Goal: Task Accomplishment & Management: Manage account settings

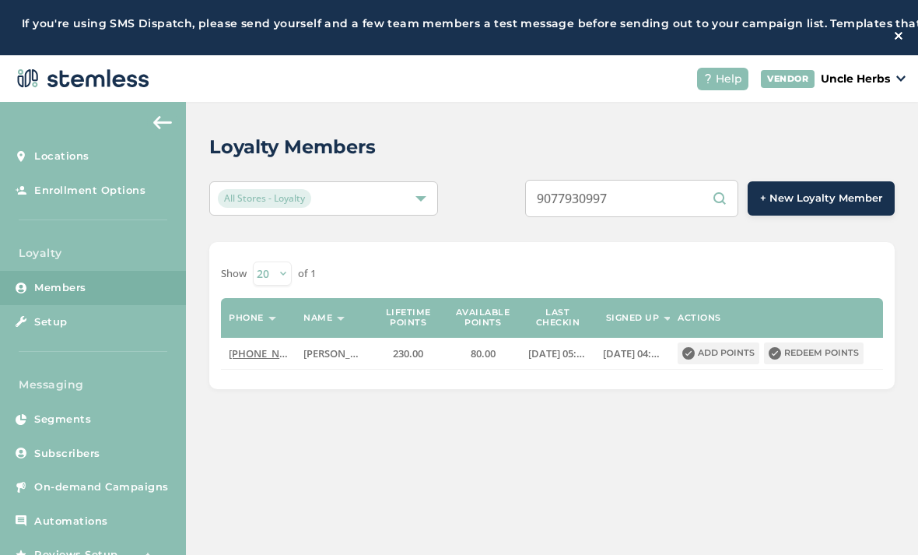
click at [618, 201] on input "9077930997" at bounding box center [631, 198] width 213 height 37
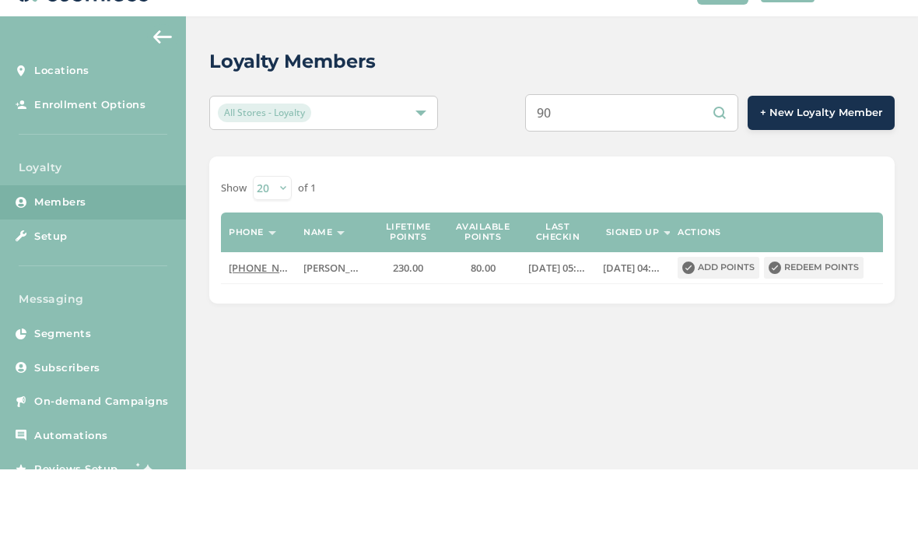
type input "9"
click at [590, 180] on input "text" at bounding box center [631, 198] width 213 height 37
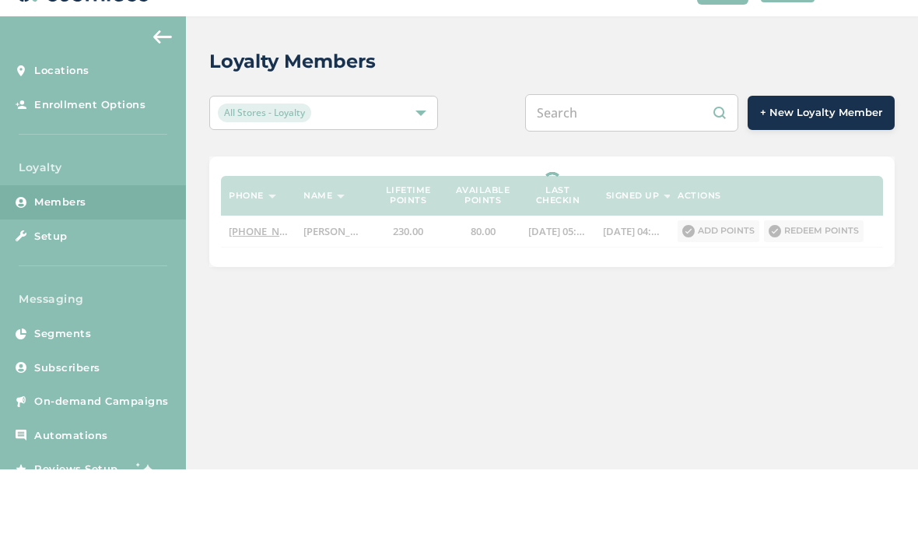
paste input "9079034944"
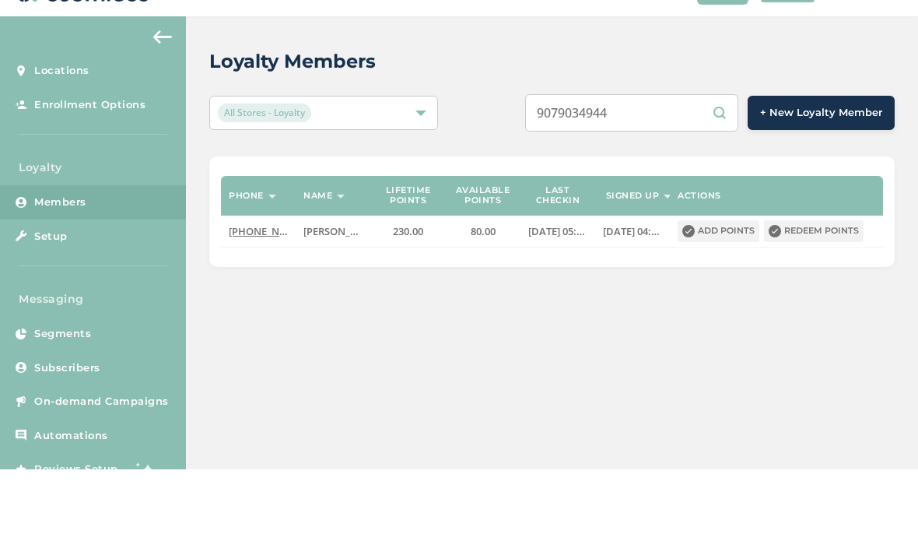
click at [502, 180] on div "9079034944 + New Loyalty Member" at bounding box center [695, 198] width 400 height 37
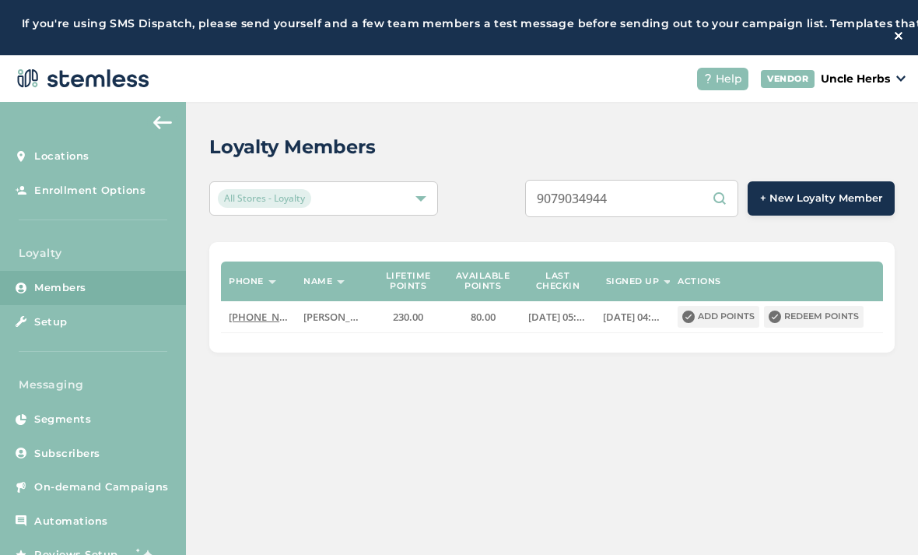
click at [653, 191] on input "9079034944" at bounding box center [631, 198] width 213 height 37
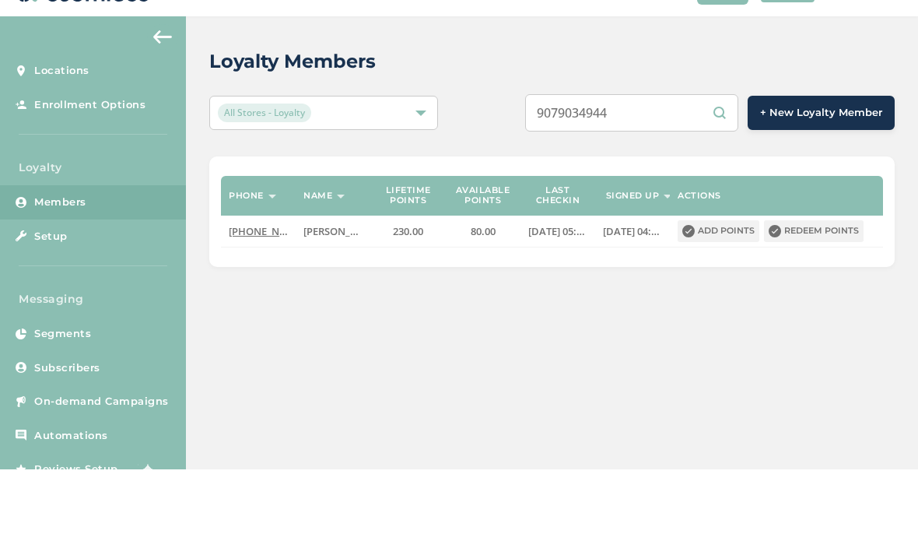
type input "9079034944"
click at [500, 180] on div "9079034944 + New Loyalty Member" at bounding box center [695, 198] width 400 height 37
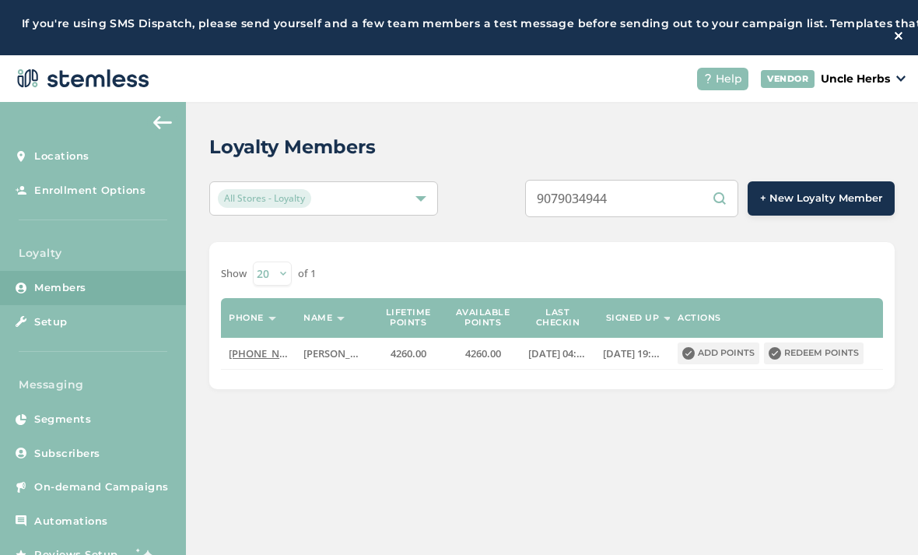
click at [832, 352] on button "Redeem points" at bounding box center [814, 353] width 100 height 22
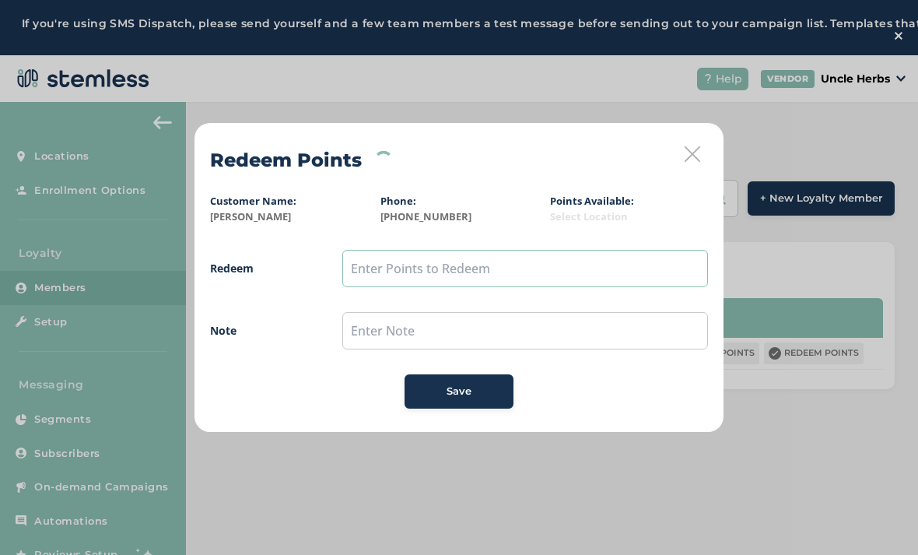
click at [380, 275] on input "text" at bounding box center [525, 268] width 366 height 37
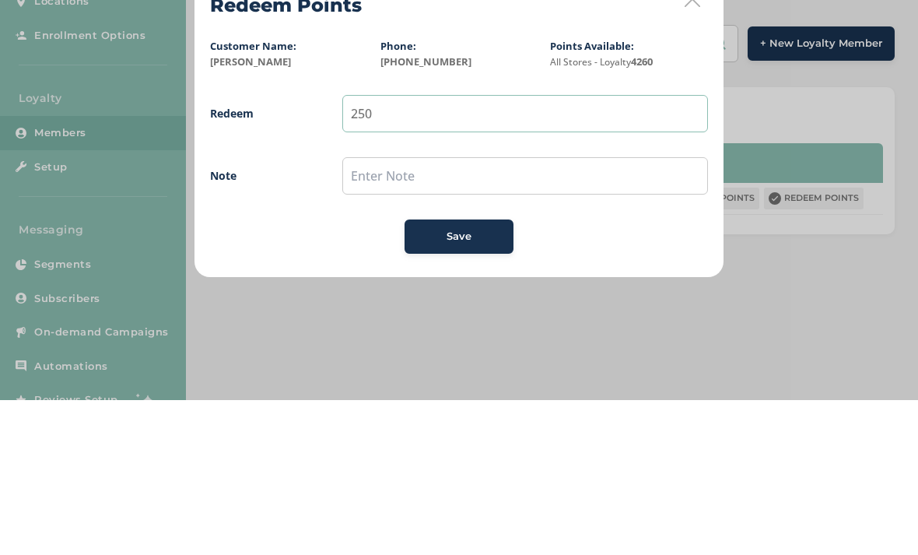
type input "250"
click at [413, 312] on input "text" at bounding box center [525, 330] width 366 height 37
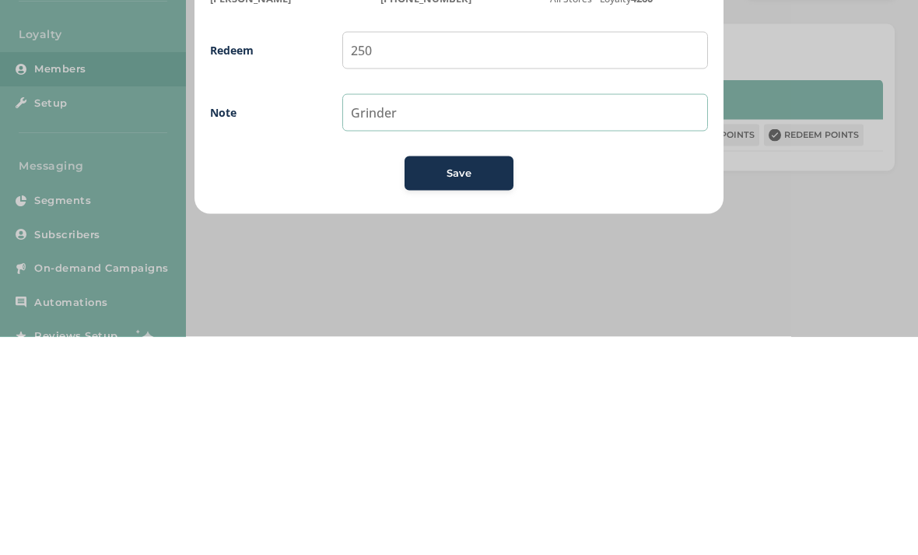
type input "Grinder"
click at [423, 374] on button "Save" at bounding box center [459, 391] width 109 height 34
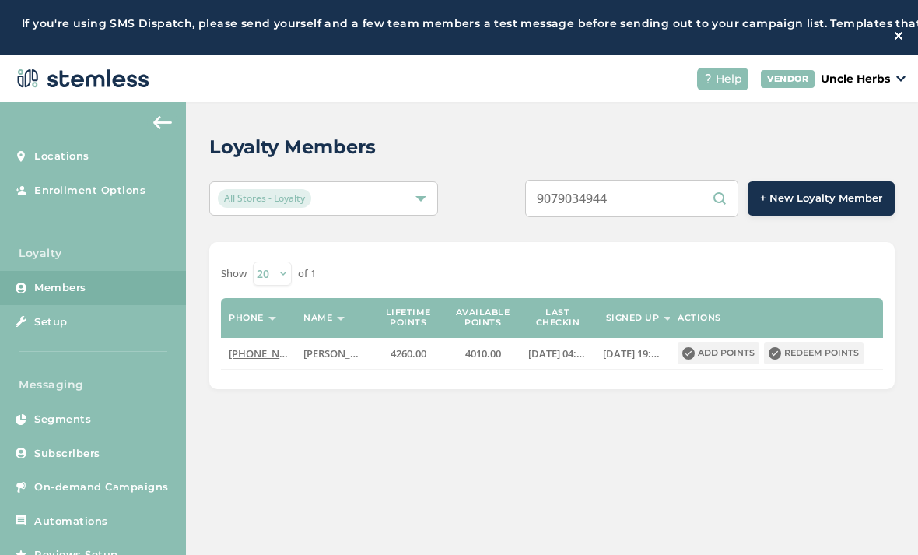
click at [797, 356] on button "Redeem points" at bounding box center [814, 353] width 100 height 22
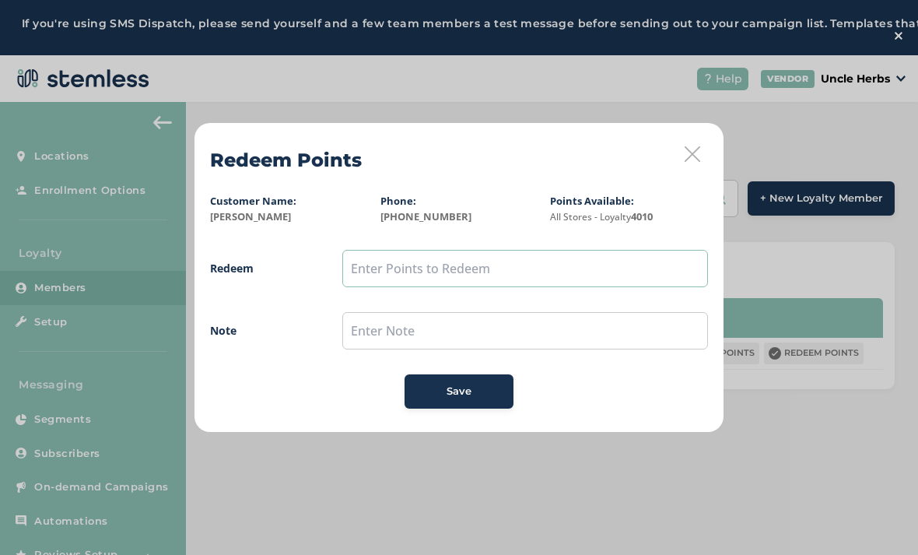
click at [441, 264] on input "text" at bounding box center [525, 268] width 366 height 37
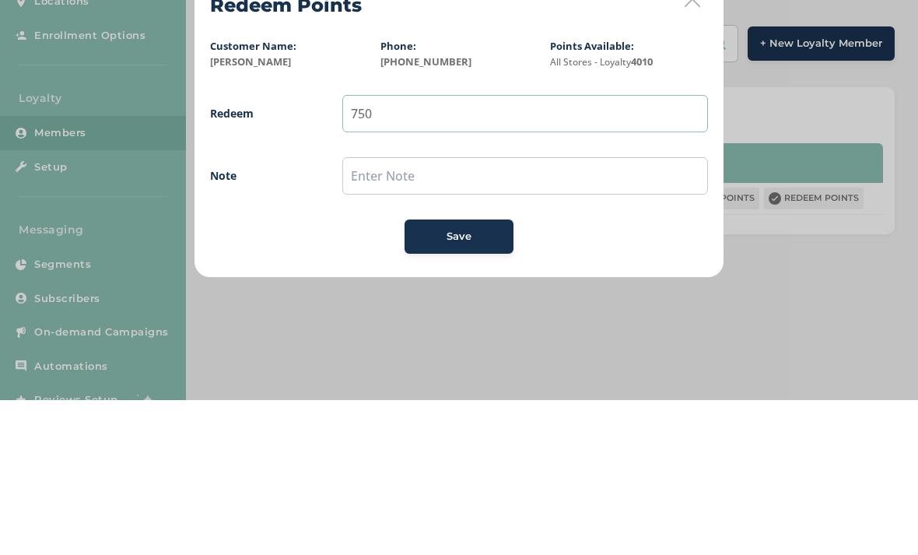
type input "750"
click at [421, 312] on input "text" at bounding box center [525, 330] width 366 height 37
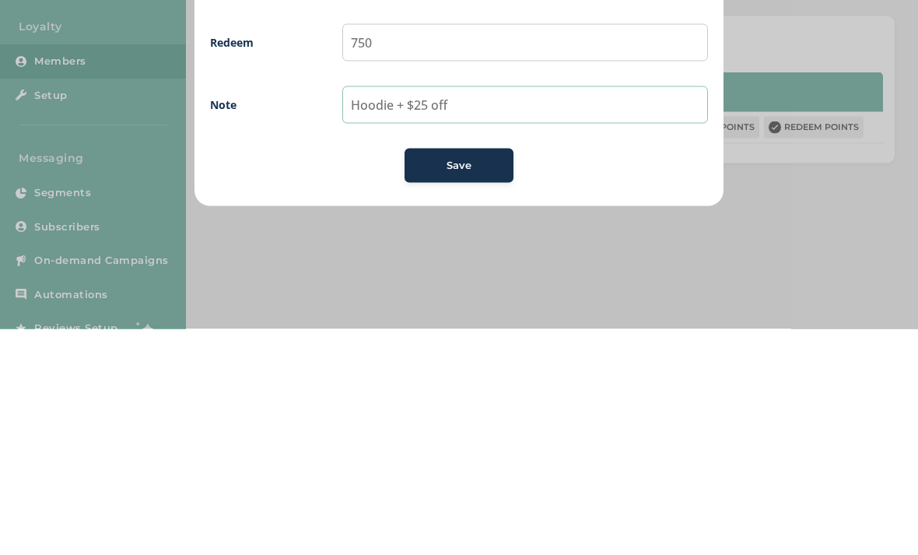
type input "Hoodie + $25 off"
click at [440, 383] on div "Save" at bounding box center [459, 391] width 84 height 16
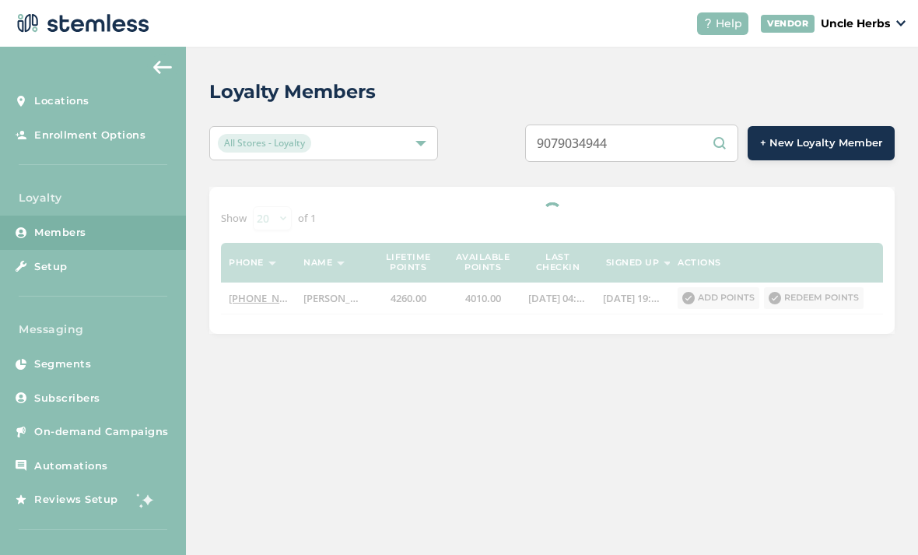
scroll to position [80, 0]
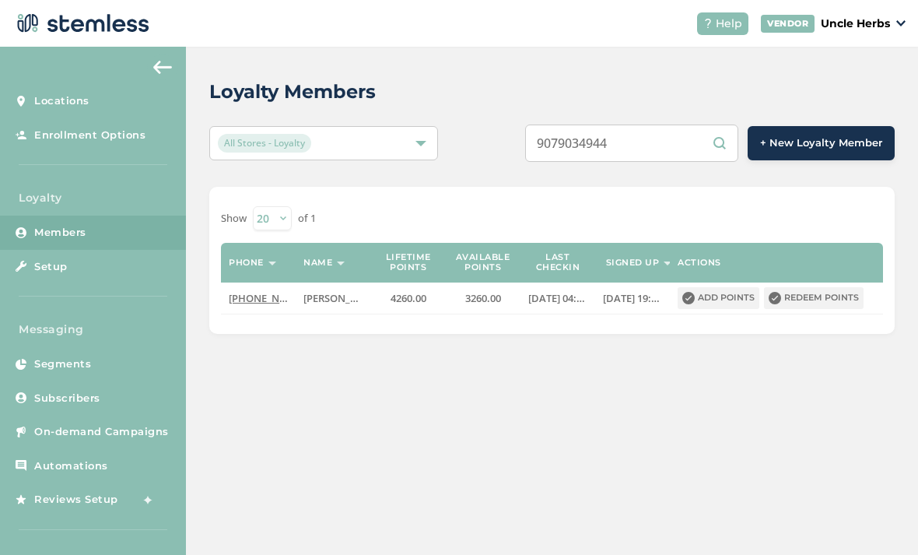
click at [292, 407] on div "Loyalty Members All Stores - Loyalty 9079034944 + New Loyalty Member Show [PHON…" at bounding box center [552, 301] width 732 height 508
click at [268, 475] on div "Loyalty Members All Stores - Loyalty 9079034944 + New Loyalty Member Show [PHON…" at bounding box center [552, 301] width 732 height 508
click at [307, 409] on div "Loyalty Members All Stores - Loyalty 9079034944 + New Loyalty Member Show [PHON…" at bounding box center [552, 301] width 732 height 508
click at [345, 376] on div "Loyalty Members All Stores - Loyalty 9079034944 + New Loyalty Member Show [PHON…" at bounding box center [552, 301] width 732 height 508
click at [651, 124] on input "9079034944" at bounding box center [631, 142] width 213 height 37
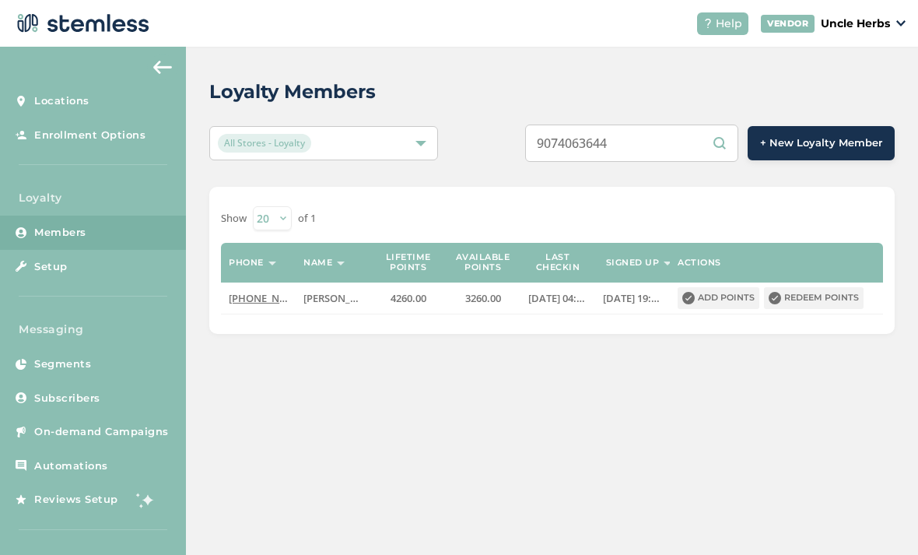
click at [523, 125] on div "9074063644 + New Loyalty Member" at bounding box center [695, 142] width 400 height 37
click at [650, 130] on input "9074063644" at bounding box center [631, 142] width 213 height 37
click at [504, 138] on div "Loyalty Members All Stores - Loyalty 9075755733 + New Loyalty Member Show [PHON…" at bounding box center [552, 206] width 732 height 318
click at [668, 134] on input "9075755733" at bounding box center [631, 142] width 213 height 37
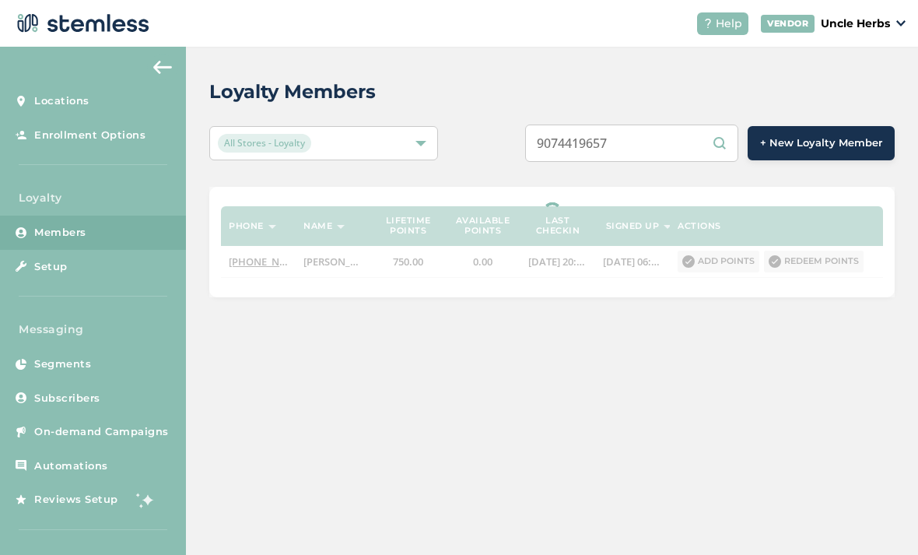
click at [540, 128] on div "9074419657 + New Loyalty Member" at bounding box center [695, 142] width 400 height 37
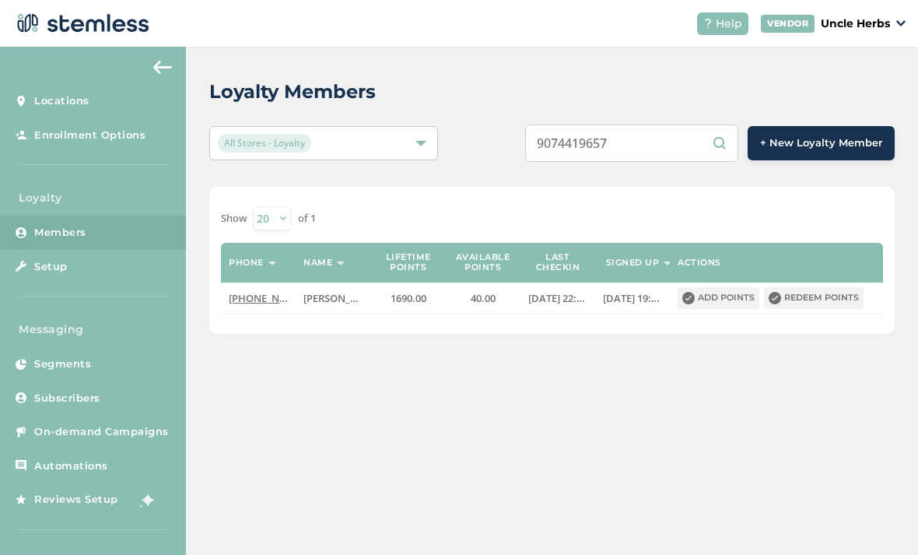
click at [652, 124] on input "9074419657" at bounding box center [631, 142] width 213 height 37
type input "9072155278"
click at [496, 138] on div "Loyalty Members All Stores - Loyalty 9072155278 + New Loyalty Member Show [PHON…" at bounding box center [552, 206] width 732 height 318
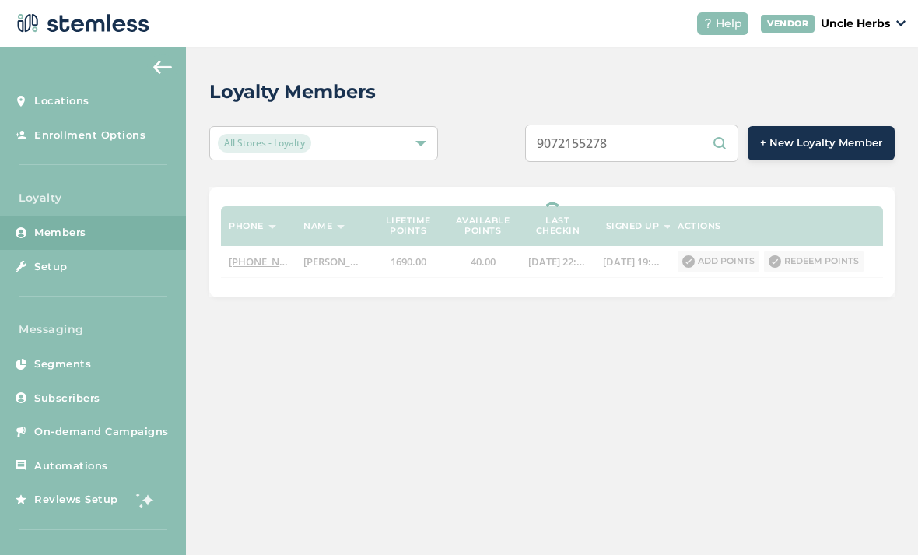
click at [838, 369] on div "Loyalty Members All Stores - Loyalty 9072155278 + New Loyalty Member Phone Name…" at bounding box center [552, 301] width 732 height 508
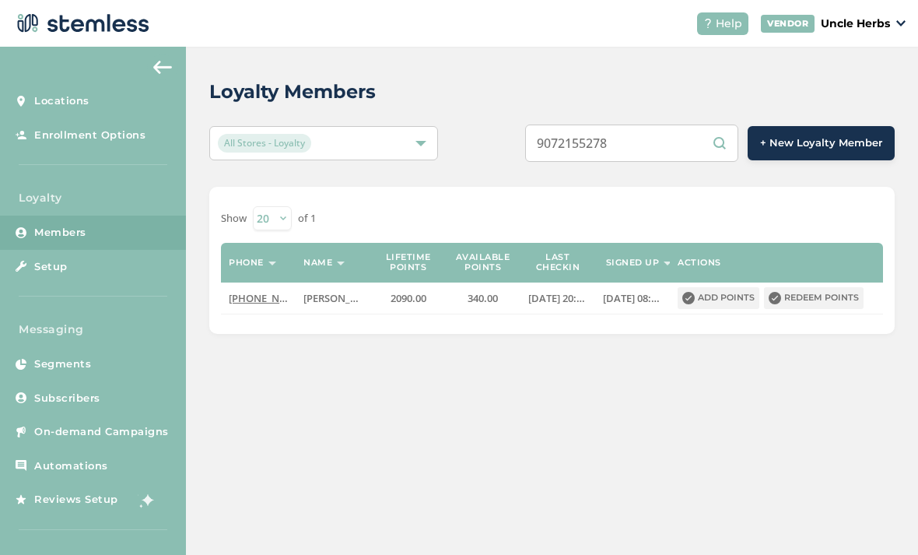
click at [793, 287] on button "Redeem points" at bounding box center [814, 298] width 100 height 22
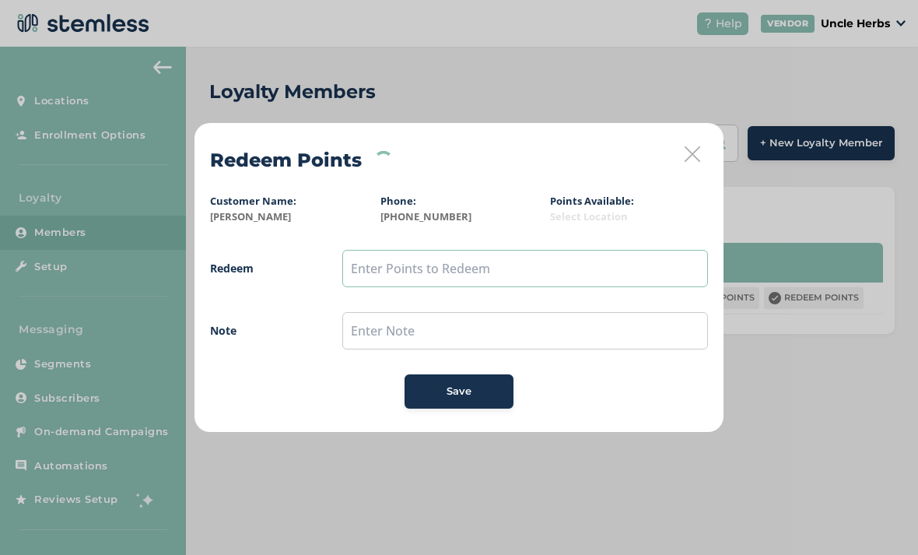
click at [383, 275] on input "text" at bounding box center [525, 268] width 366 height 37
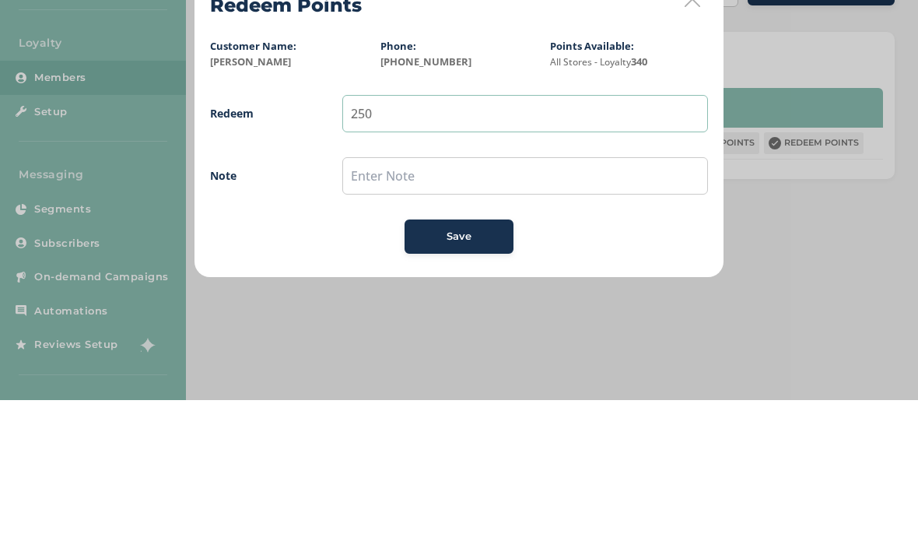
type input "250"
click at [405, 312] on input "text" at bounding box center [525, 330] width 366 height 37
type input "$25"
click at [299, 312] on div "Note $25" at bounding box center [459, 330] width 498 height 37
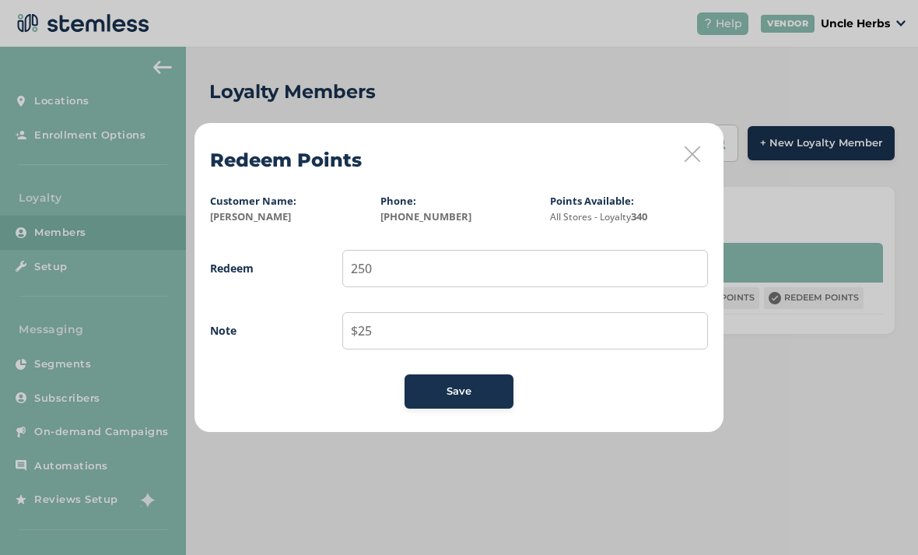
click at [453, 388] on span "Save" at bounding box center [459, 391] width 25 height 16
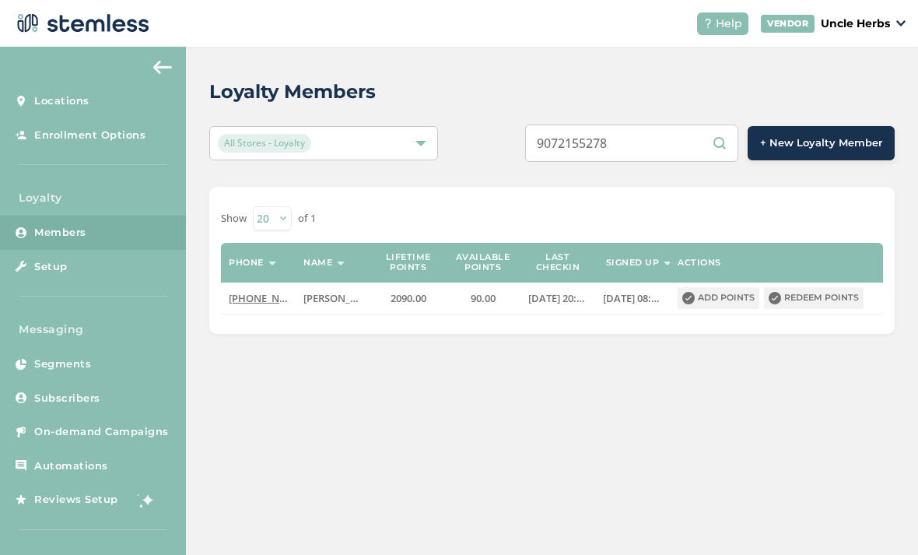
click at [308, 370] on div "Loyalty Members All Stores - Loyalty 9072155278 + New Loyalty Member Show [PHON…" at bounding box center [552, 301] width 732 height 508
click at [558, 415] on div "Loyalty Members All Stores - Loyalty 9072155278 + New Loyalty Member Show [PHON…" at bounding box center [552, 301] width 732 height 508
click at [346, 419] on div "Loyalty Members All Stores - Loyalty 9072155278 + New Loyalty Member Show [PHON…" at bounding box center [552, 301] width 732 height 508
click at [714, 287] on button "Add points" at bounding box center [719, 298] width 82 height 22
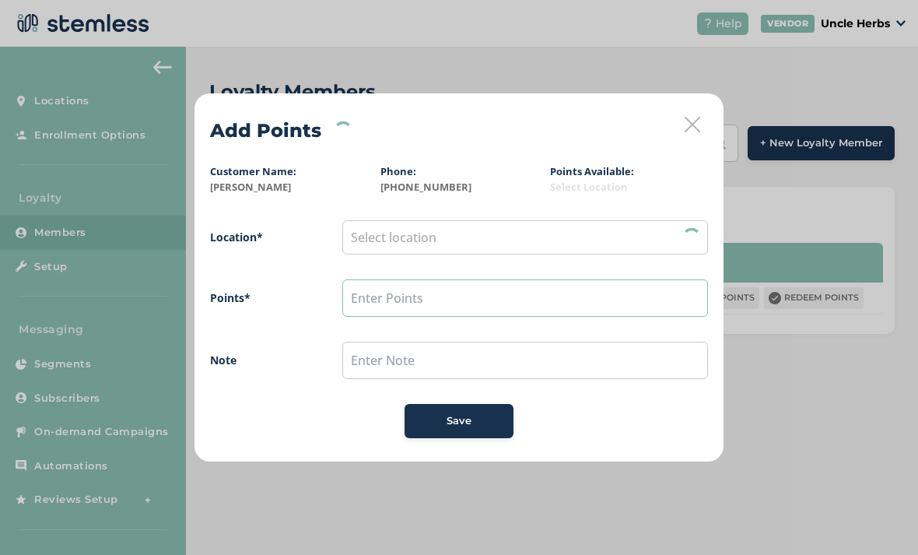
click at [381, 302] on input "text" at bounding box center [525, 297] width 366 height 37
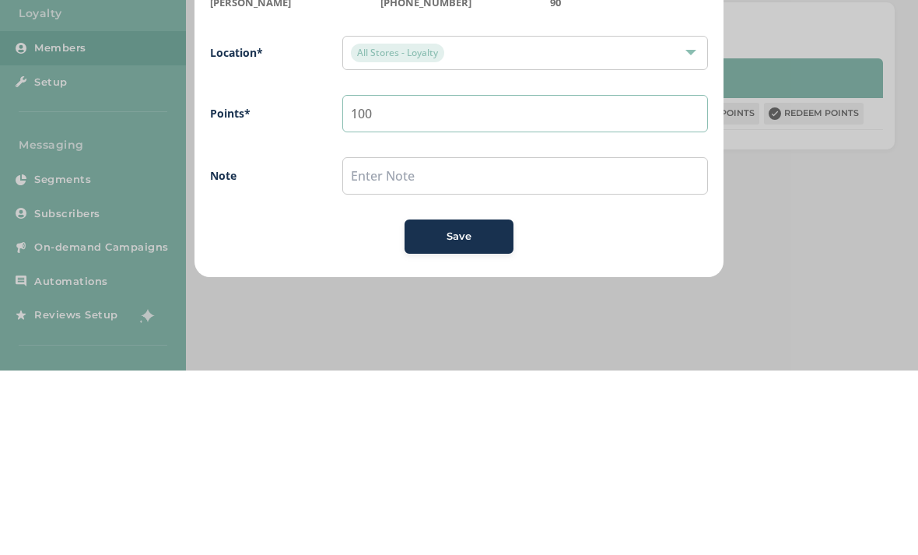
type input "100"
click at [403, 341] on input "text" at bounding box center [525, 359] width 366 height 37
type input "D"
type input "H"
type input "Changed their mind only wants $15 off"
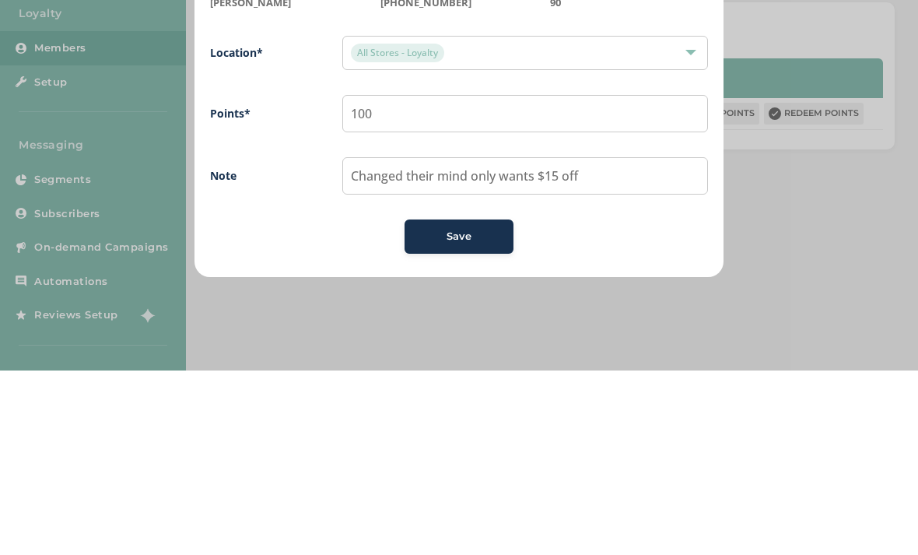
click at [431, 404] on button "Save" at bounding box center [459, 421] width 109 height 34
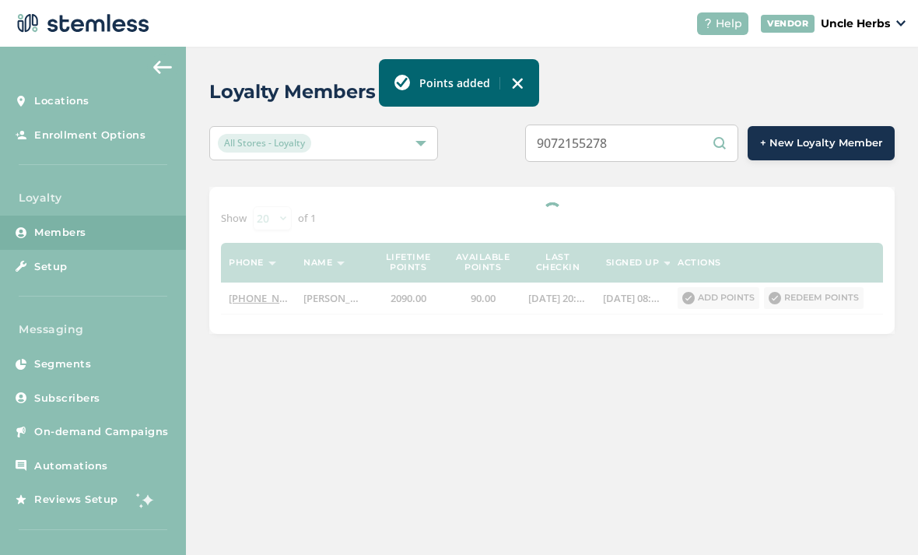
click at [371, 392] on div "Loyalty Members All Stores - Loyalty 9072155278 + New Loyalty Member Show [PHON…" at bounding box center [552, 301] width 732 height 508
click at [587, 436] on div "Loyalty Members All Stores - Loyalty 9072155278 + New Loyalty Member Show [PHON…" at bounding box center [552, 301] width 732 height 508
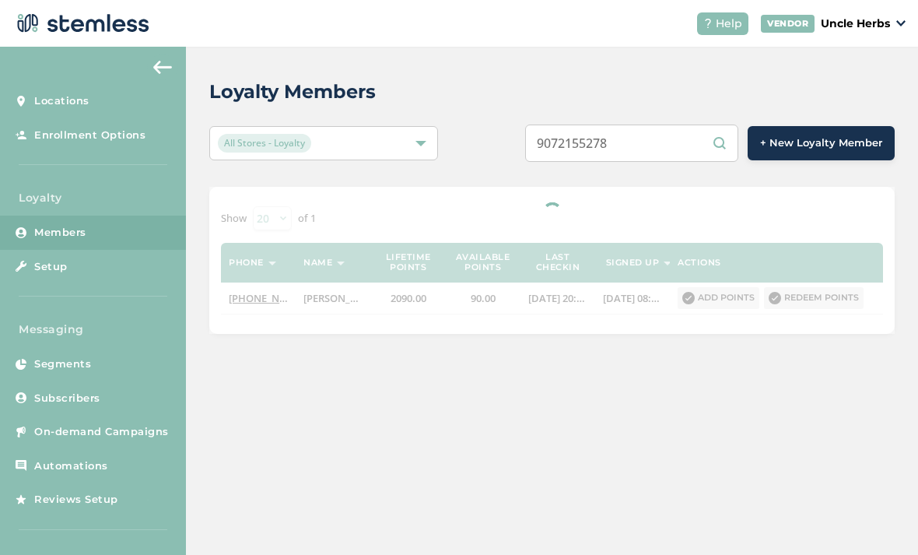
click at [443, 536] on div "Loyalty Members All Stores - Loyalty 9072155278 + New Loyalty Member Show [PHON…" at bounding box center [552, 301] width 732 height 508
click at [69, 250] on link "Setup" at bounding box center [93, 267] width 186 height 34
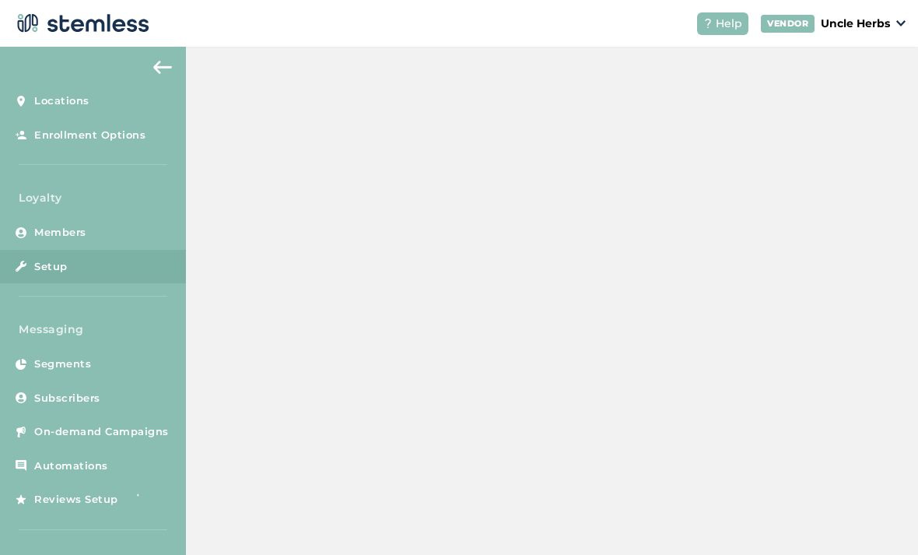
click at [61, 215] on link "Members" at bounding box center [93, 232] width 186 height 34
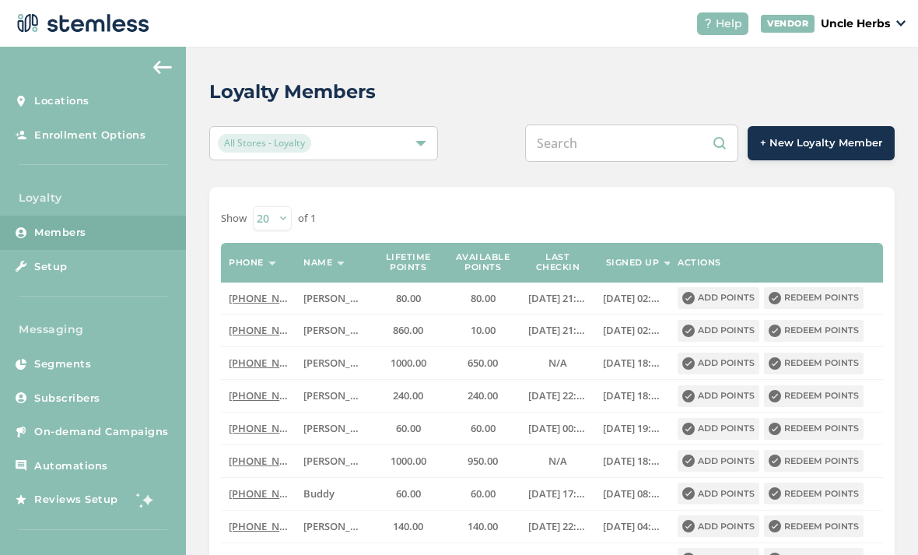
click at [261, 454] on span "[PHONE_NUMBER]" at bounding box center [273, 461] width 89 height 14
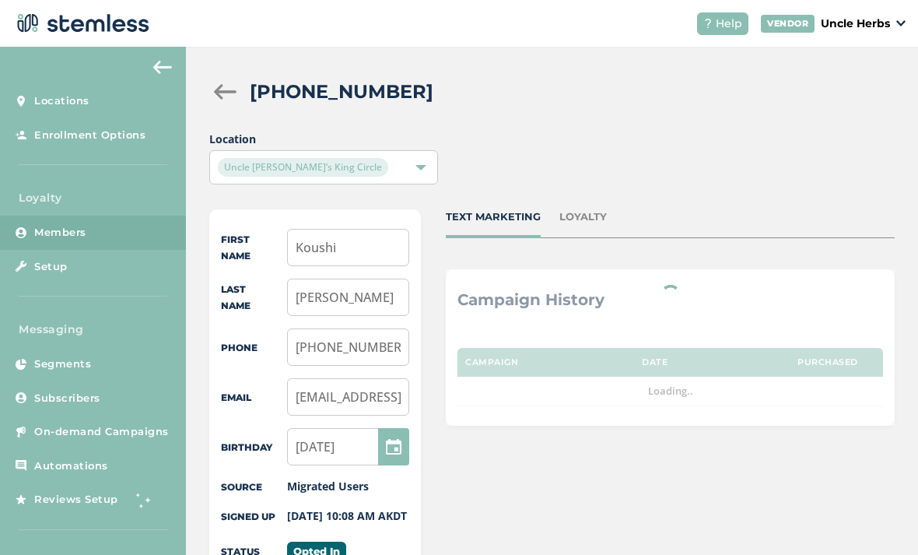
click at [231, 84] on div at bounding box center [224, 92] width 31 height 16
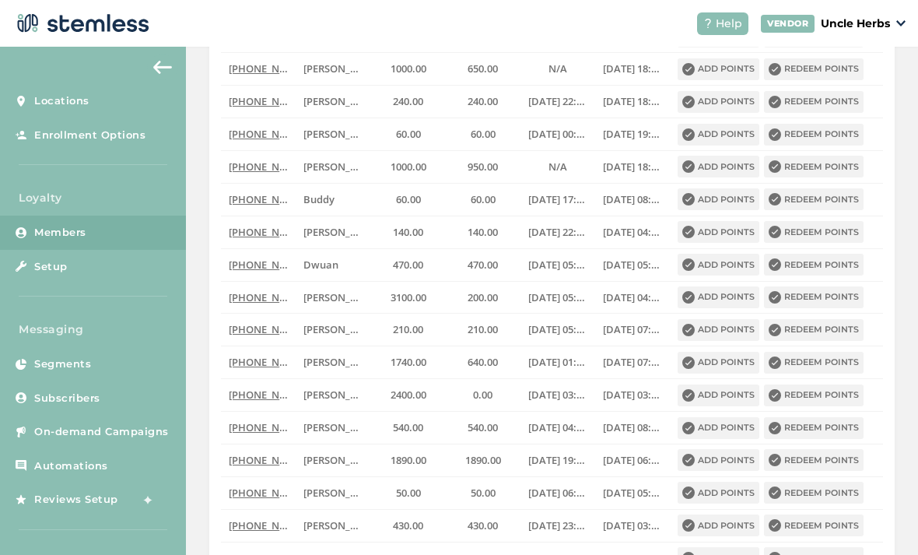
scroll to position [298, 0]
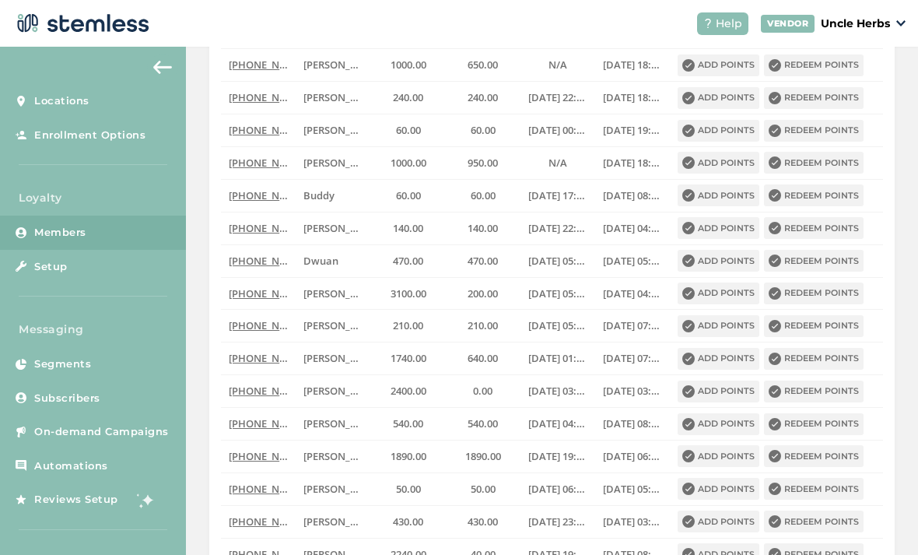
click at [261, 286] on span "[PHONE_NUMBER]" at bounding box center [273, 293] width 89 height 14
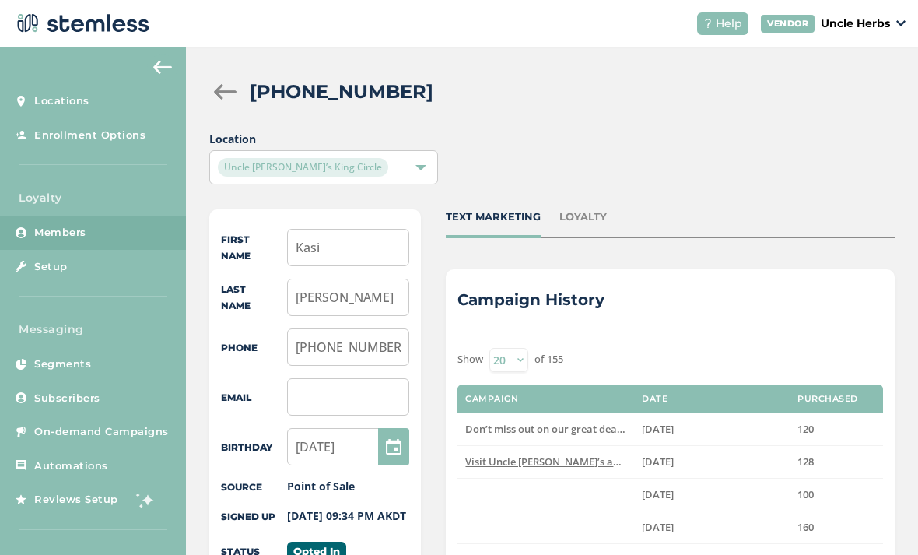
click at [225, 84] on div at bounding box center [224, 92] width 31 height 16
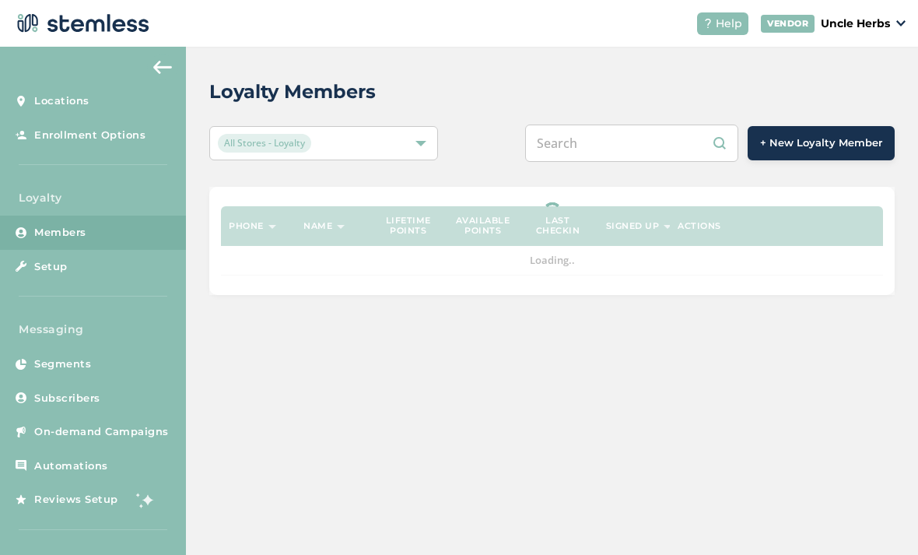
click at [592, 124] on input "text" at bounding box center [631, 142] width 213 height 37
click at [511, 124] on div "9077153900 + New Loyalty Member" at bounding box center [695, 142] width 400 height 37
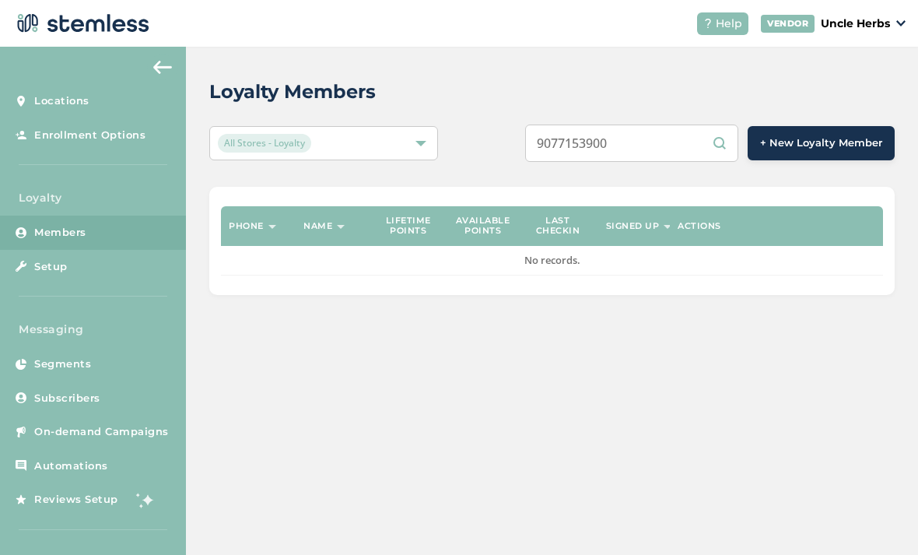
click at [643, 124] on input "9077153900" at bounding box center [631, 142] width 213 height 37
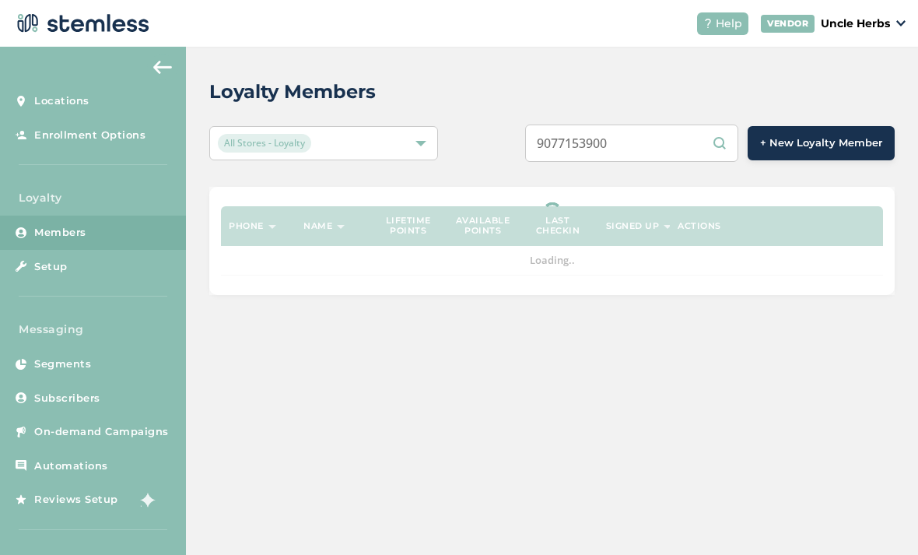
type input "9077153900"
click at [510, 124] on div "9077153900 + New Loyalty Member" at bounding box center [695, 142] width 400 height 37
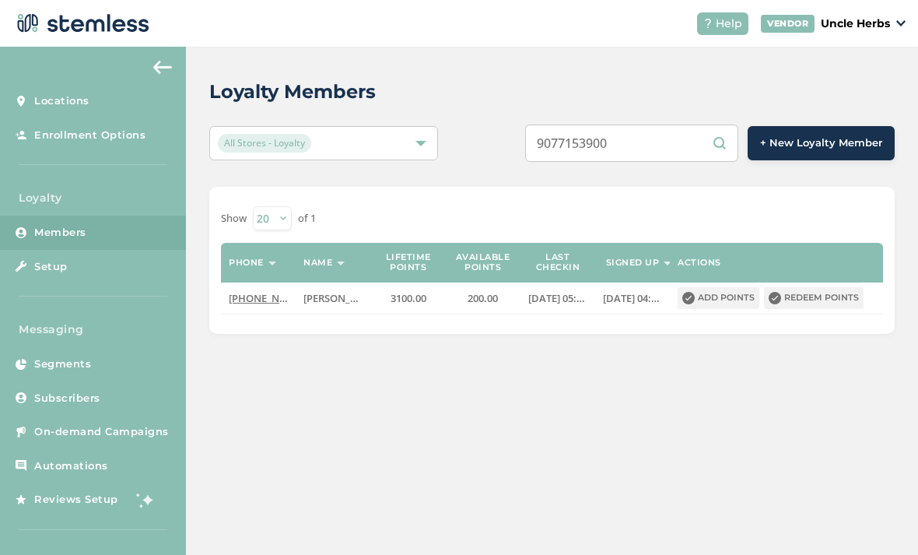
click at [552, 291] on span "[DATE] 05:03:25" at bounding box center [564, 298] width 73 height 14
click at [264, 291] on span "[PHONE_NUMBER]" at bounding box center [273, 298] width 89 height 14
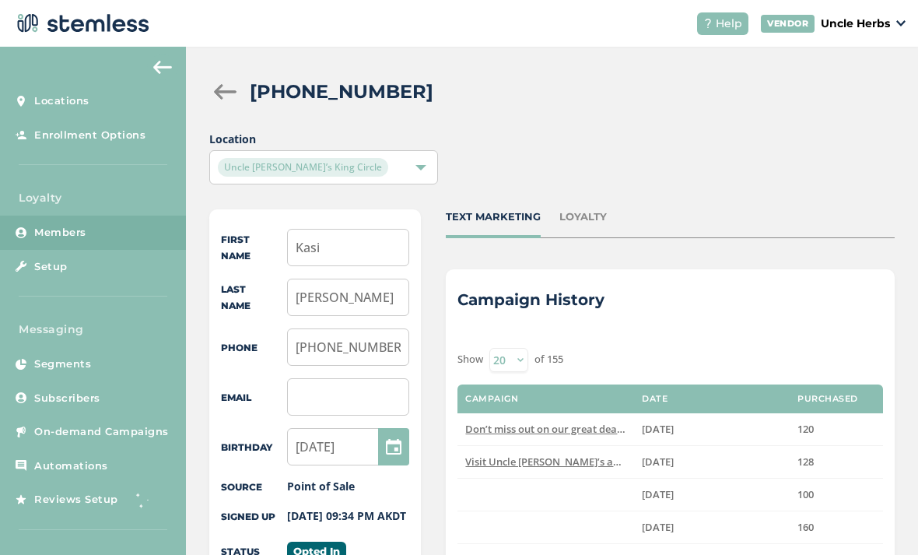
click at [586, 209] on div "LOYALTY" at bounding box center [582, 217] width 47 height 16
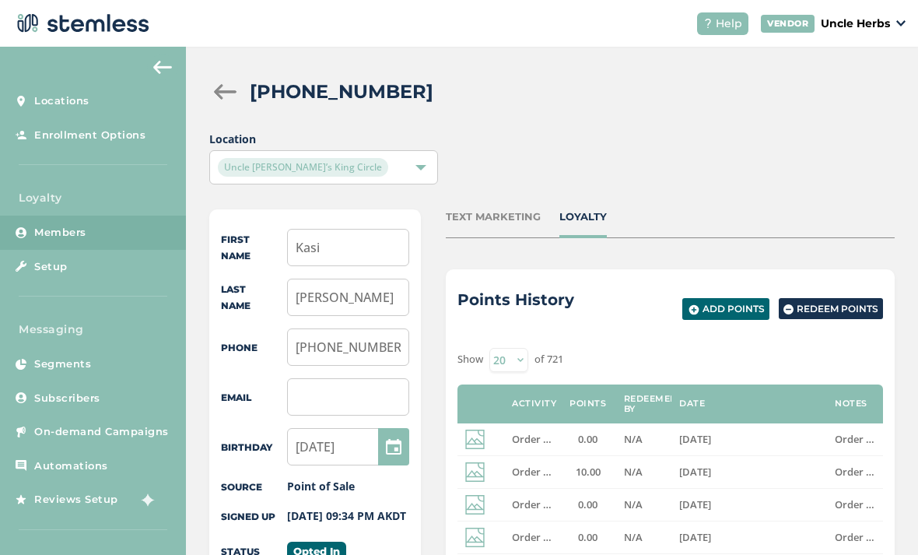
click at [485, 209] on div "TEXT MARKETING" at bounding box center [493, 217] width 95 height 16
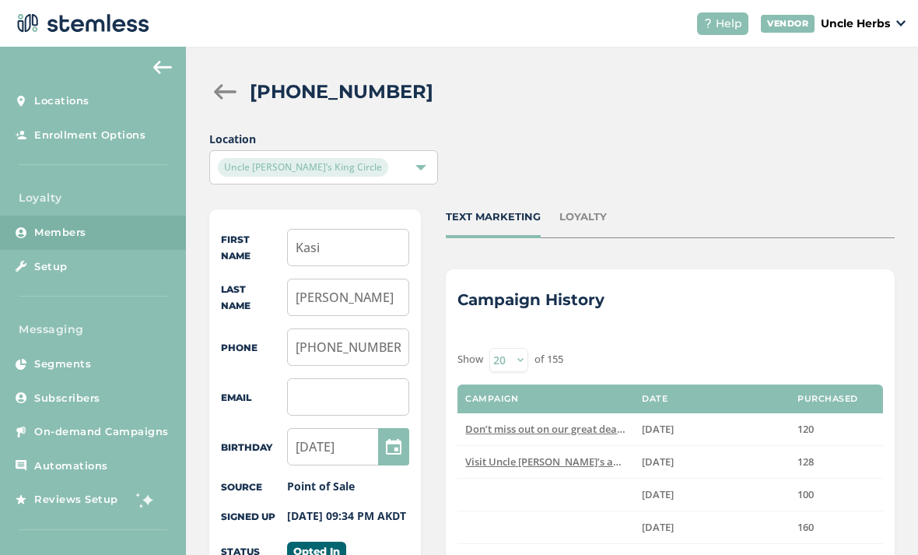
click at [227, 84] on div at bounding box center [224, 92] width 31 height 16
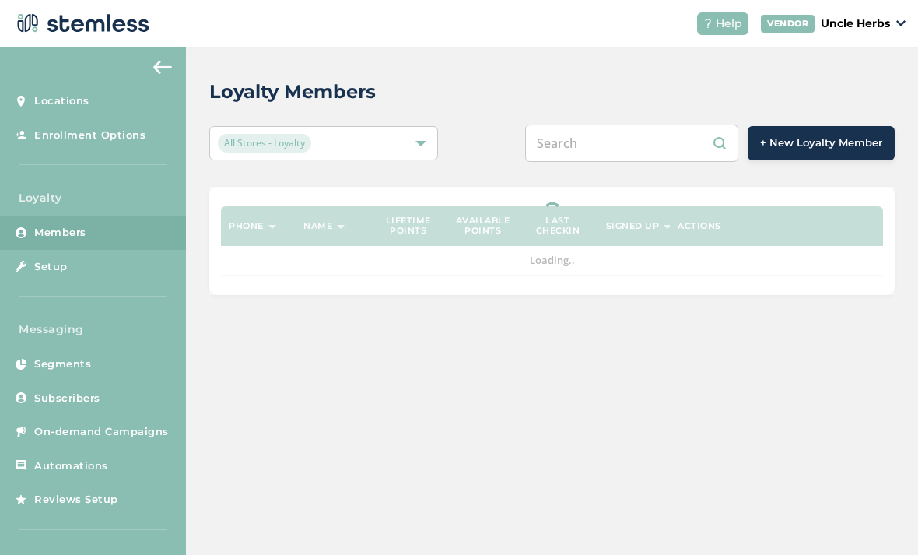
click at [639, 124] on input "text" at bounding box center [631, 142] width 213 height 37
click at [500, 124] on div "9079034944 + New Loyalty Member" at bounding box center [695, 142] width 400 height 37
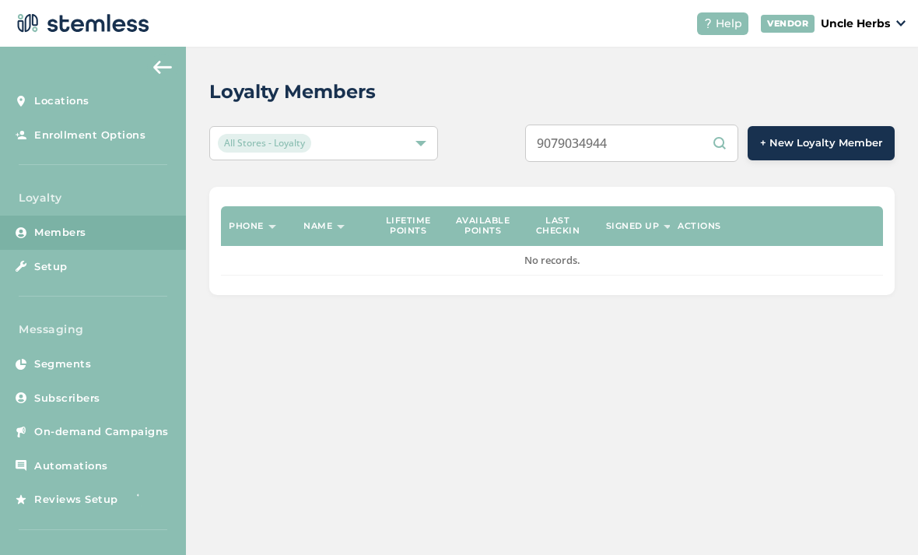
click at [715, 124] on input "9079034944" at bounding box center [631, 142] width 213 height 37
type input "9079034944"
click at [512, 64] on div "Loyalty Members All Stores - Loyalty 9079034944 + New Loyalty Member Phone Name…" at bounding box center [552, 186] width 732 height 278
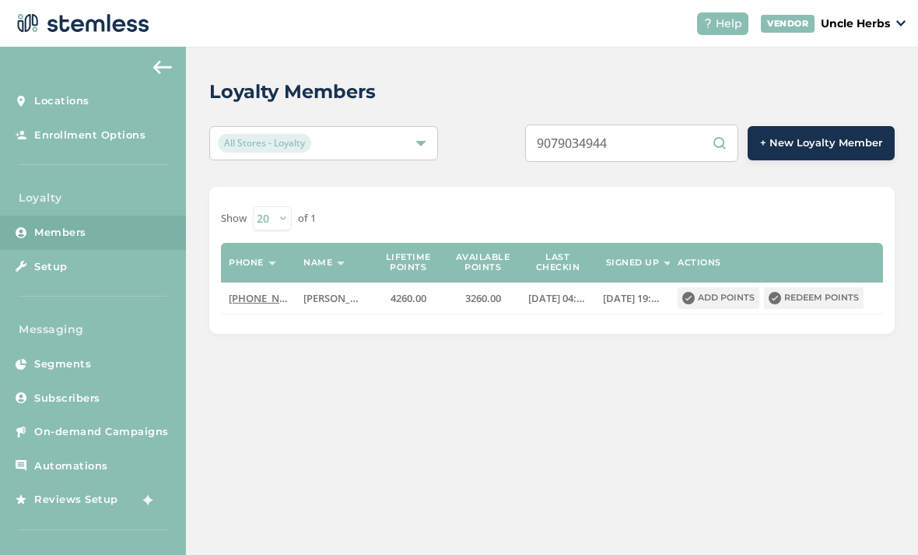
click at [809, 287] on button "Redeem points" at bounding box center [814, 298] width 100 height 22
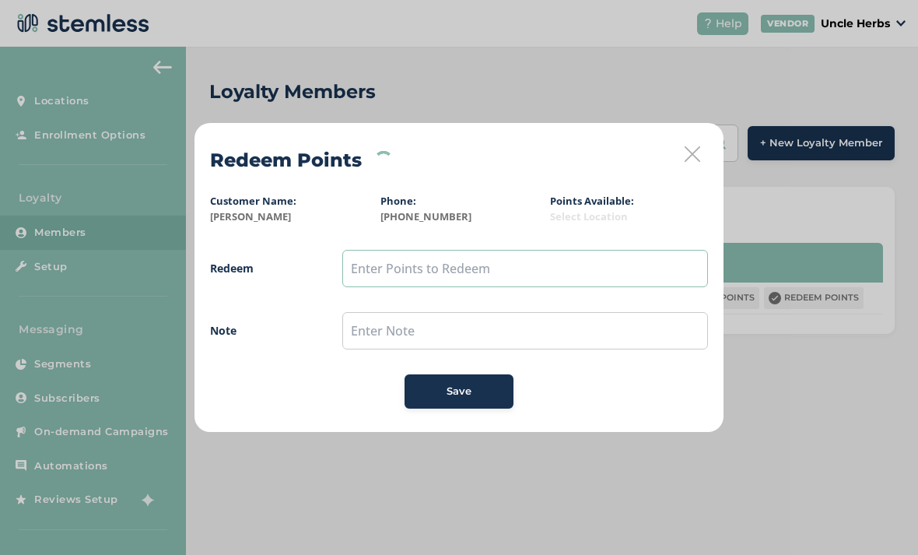
click at [392, 268] on input "text" at bounding box center [525, 268] width 366 height 37
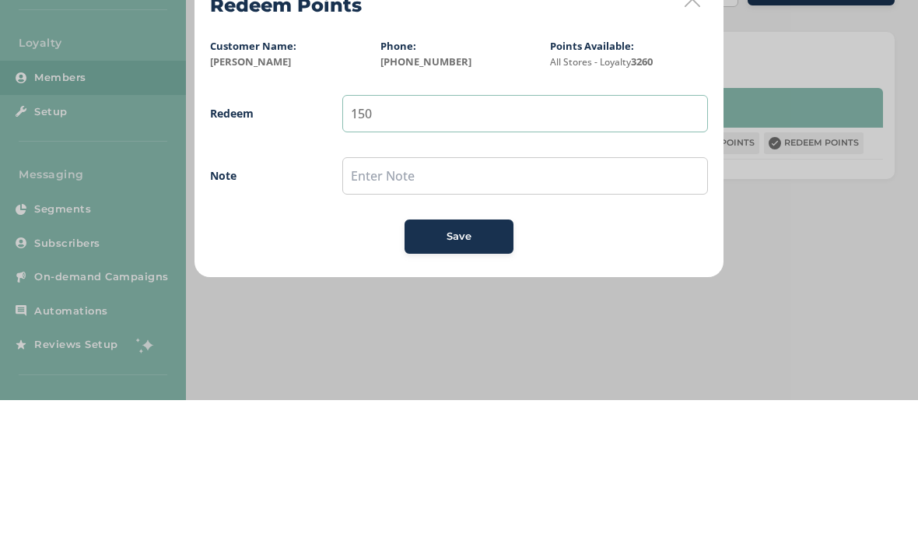
type input "150"
click at [431, 312] on input "text" at bounding box center [525, 330] width 366 height 37
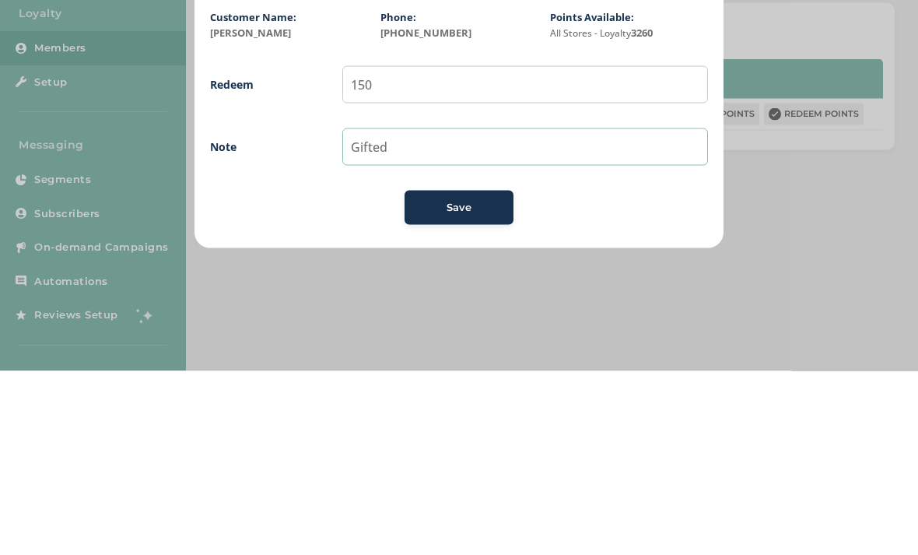
type input "Gifted"
click at [440, 383] on div "Save" at bounding box center [459, 391] width 84 height 16
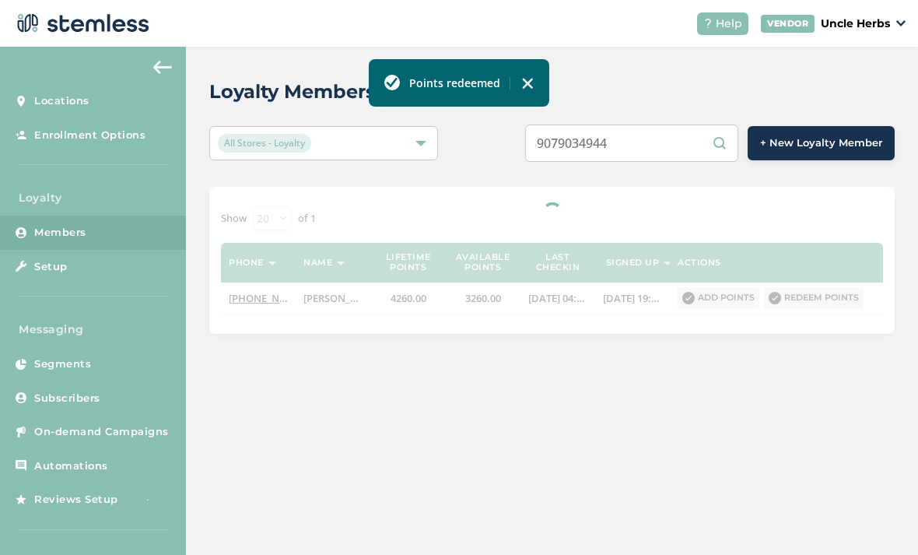
click at [517, 88] on div at bounding box center [522, 83] width 24 height 12
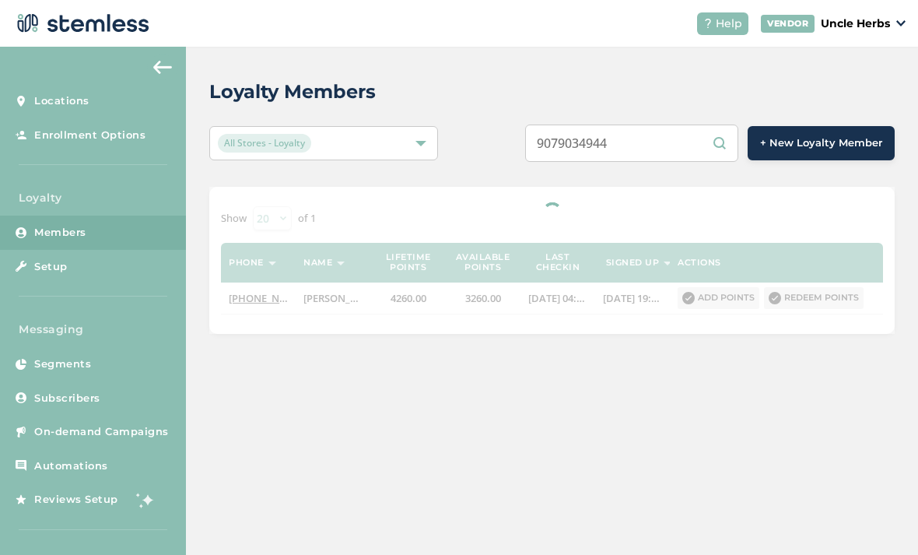
click at [674, 124] on input "9079034944" at bounding box center [631, 142] width 213 height 37
click at [660, 124] on input "9079034944" at bounding box center [631, 142] width 213 height 37
click at [466, 131] on div "Loyalty Members All Stores - Loyalty 907 + New Loyalty Member Show [PHONE_NUMBE…" at bounding box center [552, 206] width 732 height 318
click at [630, 124] on input "907" at bounding box center [631, 142] width 213 height 37
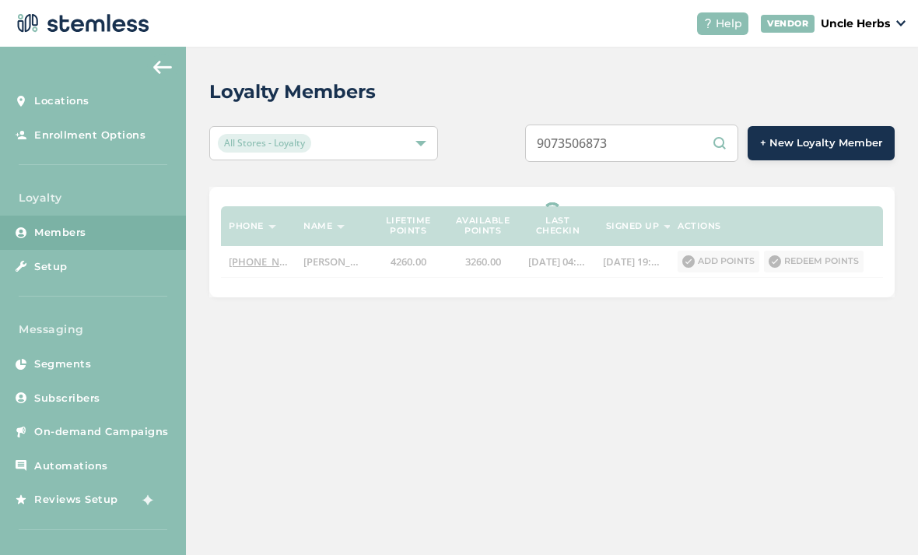
type input "9073506873"
click at [492, 124] on div "All Stores - Loyalty 9073506873 + New Loyalty Member" at bounding box center [551, 142] width 685 height 37
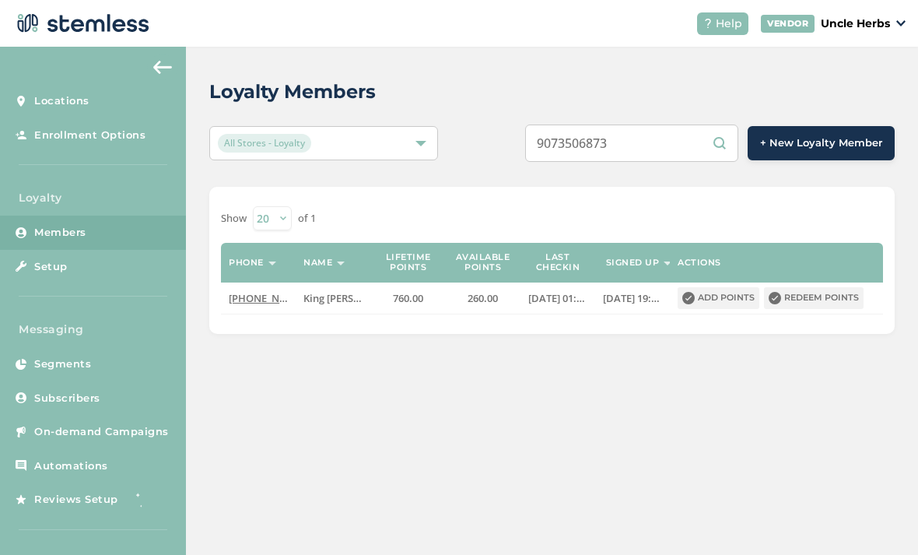
click at [275, 410] on div "Loyalty Members All Stores - Loyalty 9073506873 + New Loyalty Member Show [PHON…" at bounding box center [552, 301] width 732 height 508
